Goal: Information Seeking & Learning: Learn about a topic

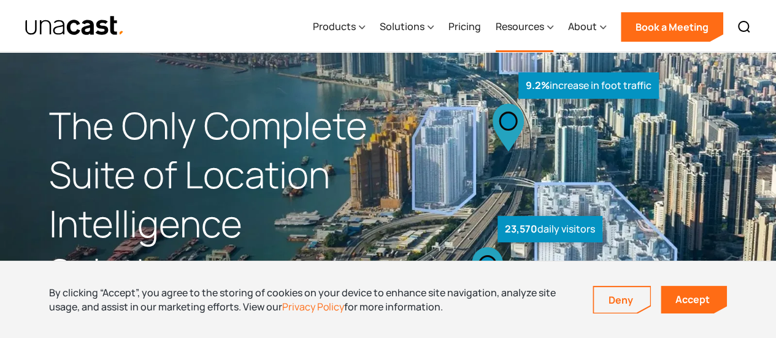
click at [497, 23] on div "Resources" at bounding box center [520, 26] width 48 height 15
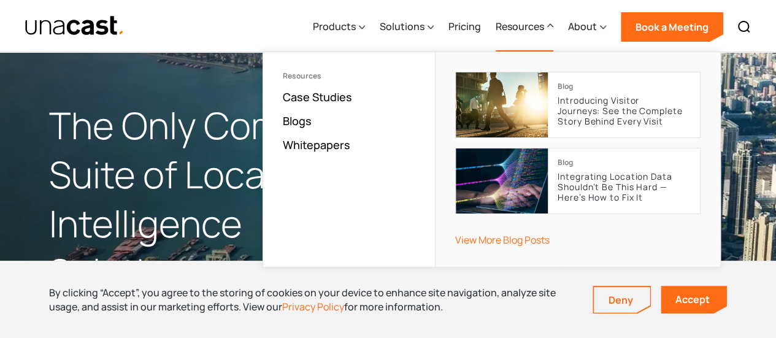
click at [323, 87] on ul "Resources Case Studies Blogs Whitepapers" at bounding box center [349, 159] width 172 height 215
click at [323, 94] on link "Case Studies" at bounding box center [317, 97] width 69 height 15
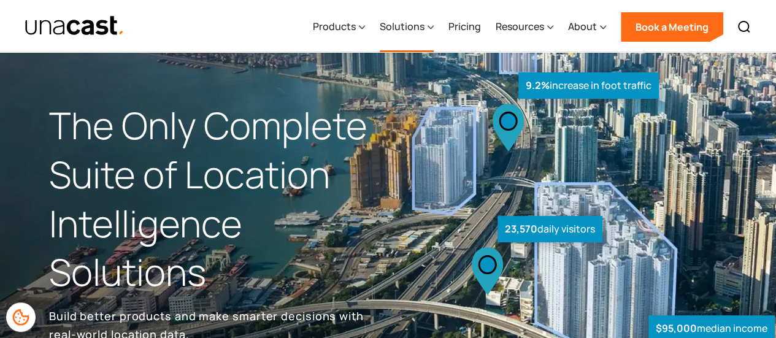
click at [407, 19] on div "Solutions" at bounding box center [402, 26] width 45 height 15
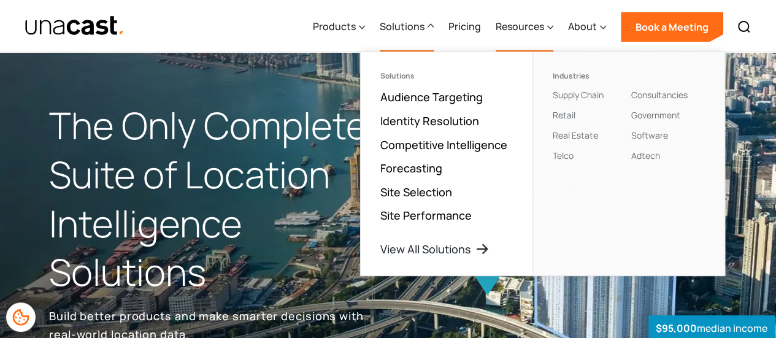
click at [551, 30] on icon at bounding box center [550, 27] width 6 height 13
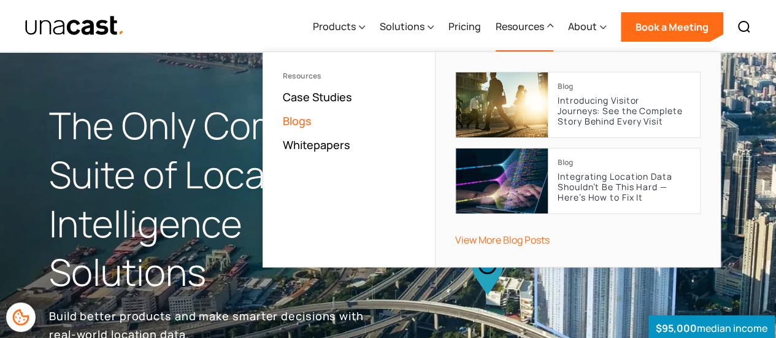
click at [299, 114] on link "Blogs" at bounding box center [297, 121] width 29 height 15
